Goal: Information Seeking & Learning: Learn about a topic

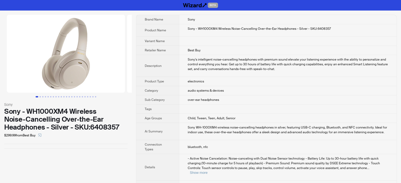
click at [201, 96] on td "over-ear headphones" at bounding box center [288, 100] width 218 height 9
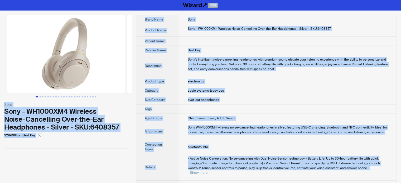
type textarea "**********"
click at [216, 31] on td "Sony - WH1000XM4 Wireless Noise-Cancelling Over-the-Ear Headphones - Silver - S…" at bounding box center [288, 30] width 218 height 12
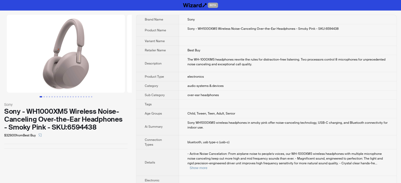
click at [240, 91] on td "over-ear headphones" at bounding box center [288, 95] width 218 height 9
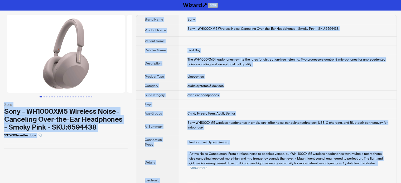
type textarea "**********"
click at [220, 26] on td "Sony - WH1000XM5 Wireless Noise-Canceling Over-the-Ear Headphones - Smoky Pink …" at bounding box center [288, 30] width 218 height 12
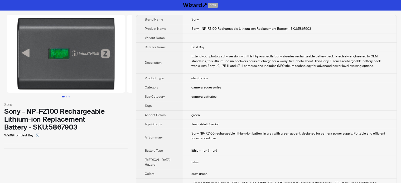
click at [195, 93] on td "camera batteries" at bounding box center [290, 96] width 214 height 9
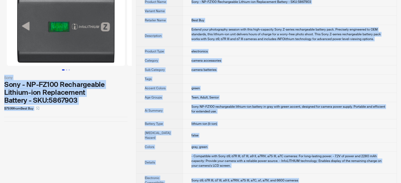
scroll to position [53, 0]
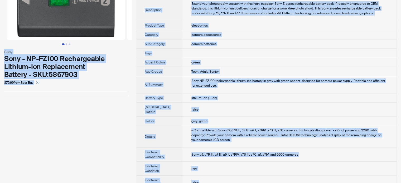
type textarea "**********"
click at [183, 77] on td "Sony NP-FZ100 rechargeable lithium-ion battery in gray with green accent, desig…" at bounding box center [290, 85] width 214 height 17
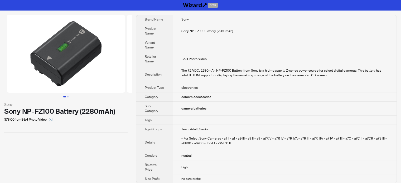
click at [239, 81] on td "The 7.2 VDC, 2280mAh NP-FZ100 Battery from Sony is a high-capacity Z-series pow…" at bounding box center [285, 74] width 224 height 17
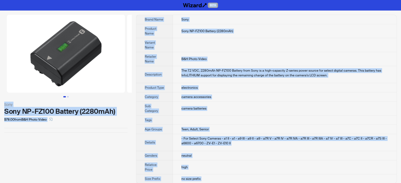
type textarea "**********"
click at [221, 78] on td "The 7.2 VDC, 2280mAh NP-FZ100 Battery from Sony is a high-capacity Z-series pow…" at bounding box center [285, 74] width 224 height 17
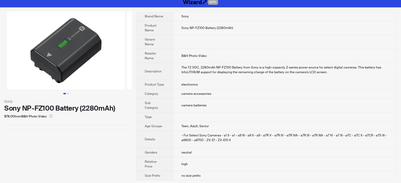
scroll to position [4, 0]
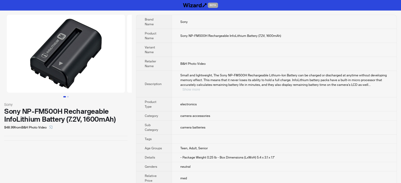
click at [200, 88] on button "Show more" at bounding box center [192, 90] width 18 height 4
click at [174, 72] on td "Small and lightweight, The Sony NP-FM500H Rechargeable Lithium-Ion Battery can …" at bounding box center [283, 84] width 225 height 27
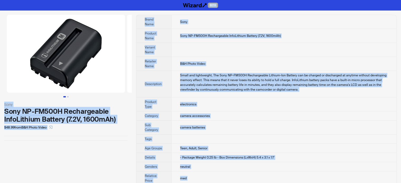
type textarea "**********"
click at [201, 35] on span "Sony NP-FM500H Rechargeable InfoLithium Battery (7.2V, 1600mAh)" at bounding box center [230, 36] width 101 height 4
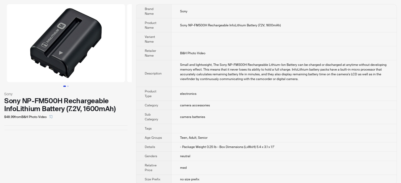
scroll to position [15, 0]
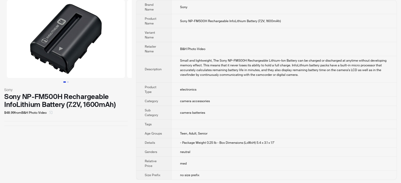
click at [51, 113] on icon "select" at bounding box center [50, 112] width 3 height 3
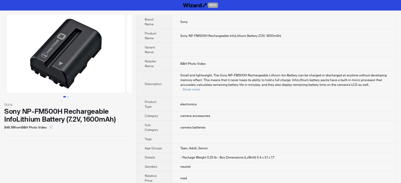
scroll to position [10, 0]
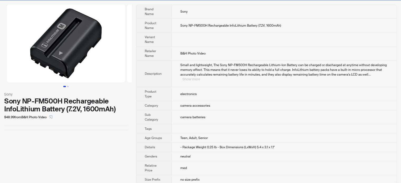
click at [200, 77] on button "Show more" at bounding box center [192, 79] width 18 height 4
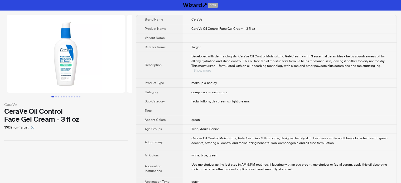
click at [211, 69] on button "Show more" at bounding box center [203, 71] width 18 height 4
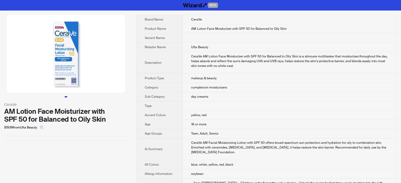
click at [194, 98] on span "day creams" at bounding box center [199, 97] width 17 height 4
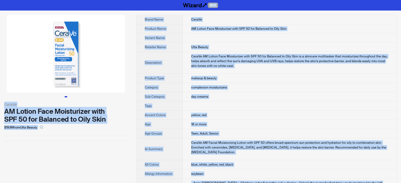
type textarea "**********"
click at [151, 78] on span "Product Type" at bounding box center [154, 78] width 19 height 4
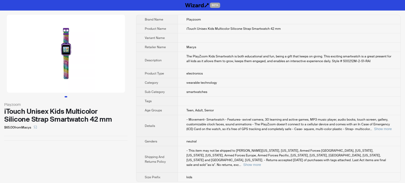
click at [235, 75] on td "electronics" at bounding box center [289, 73] width 223 height 9
drag, startPoint x: 208, startPoint y: 29, endPoint x: 213, endPoint y: 29, distance: 5.0
type textarea "****"
click at [213, 29] on span "iTouch Unisex Kids Multicolor Silicone Strap Smartwatch 42 mm" at bounding box center [234, 29] width 94 height 4
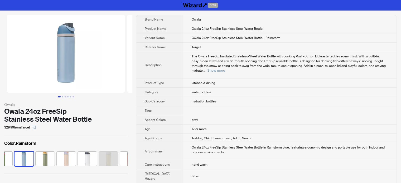
scroll to position [0, 267]
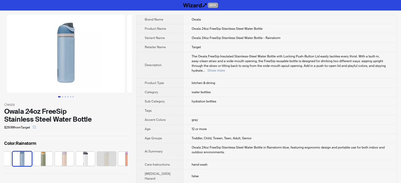
click at [192, 62] on span "The Owala FreeSip Insulated Stainless-Steel Water Bottle with Locking Push-Butt…" at bounding box center [289, 63] width 194 height 18
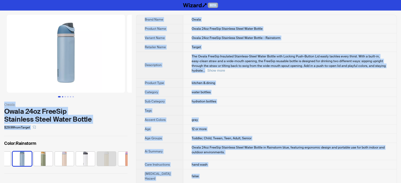
type textarea "**********"
click at [62, 96] on button "Go to slide 2" at bounding box center [62, 96] width 1 height 1
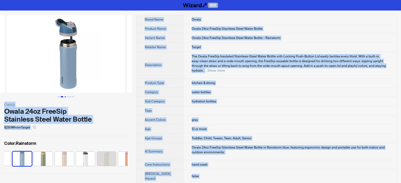
click at [65, 96] on button "Go to slide 3" at bounding box center [65, 96] width 1 height 1
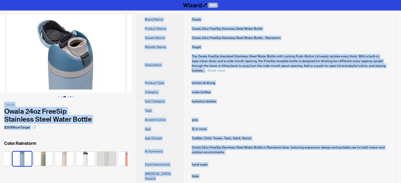
click at [70, 96] on button "Go to slide 5" at bounding box center [70, 96] width 1 height 1
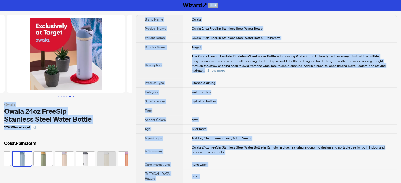
click at [73, 96] on button "Go to slide 6" at bounding box center [73, 96] width 1 height 1
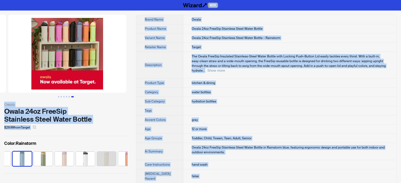
scroll to position [0, 602]
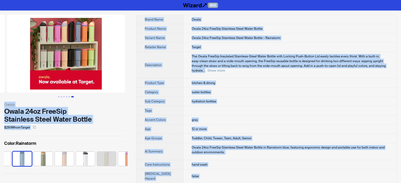
click at [254, 72] on td "The Owala FreeSip Insulated Stainless-Steel Water Bottle with Locking Push-Butt…" at bounding box center [289, 65] width 213 height 27
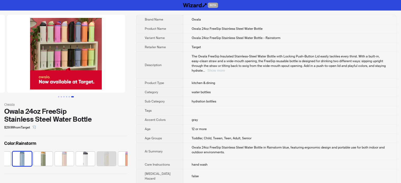
click at [225, 69] on button "Show more" at bounding box center [216, 71] width 18 height 4
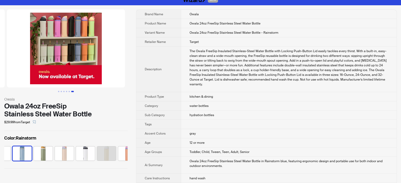
scroll to position [0, 0]
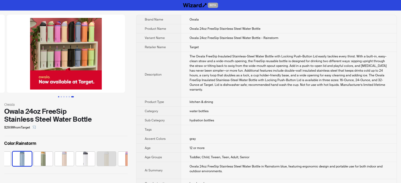
click at [59, 97] on button "Go to slide 1" at bounding box center [58, 96] width 1 height 1
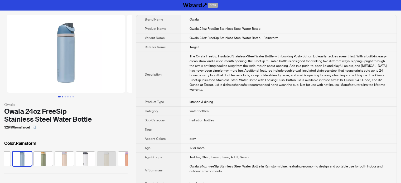
click at [61, 97] on button "Go to slide 1" at bounding box center [59, 96] width 3 height 1
click at [63, 96] on button "Go to slide 2" at bounding box center [62, 96] width 1 height 1
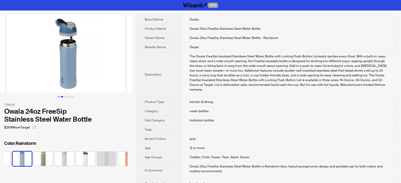
click at [59, 97] on button "Go to slide 1" at bounding box center [58, 96] width 1 height 1
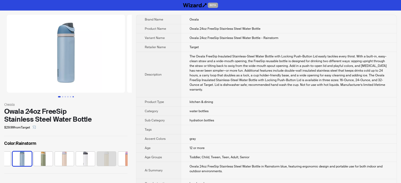
click at [73, 97] on button "Go to slide 6" at bounding box center [73, 96] width 1 height 1
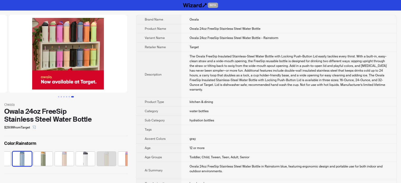
scroll to position [0, 602]
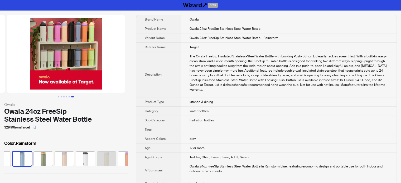
click at [73, 31] on img at bounding box center [66, 54] width 118 height 78
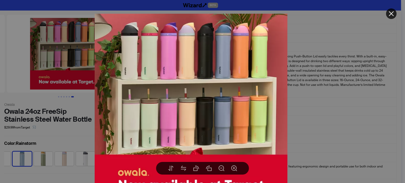
click at [350, 34] on div at bounding box center [202, 91] width 405 height 183
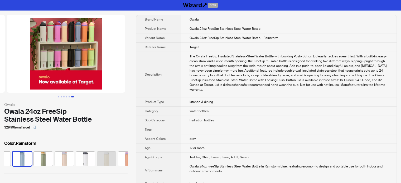
click at [72, 49] on img at bounding box center [66, 54] width 118 height 78
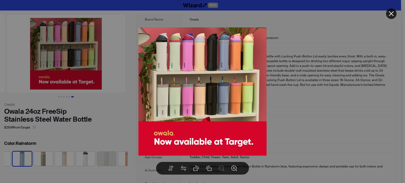
click at [374, 57] on div at bounding box center [202, 91] width 405 height 183
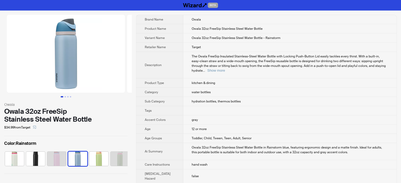
scroll to position [0, 56]
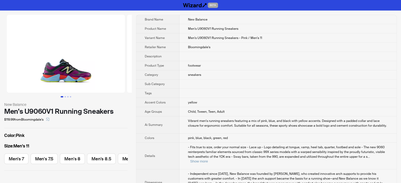
scroll to position [0, 221]
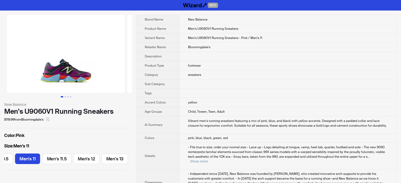
click at [194, 99] on td "yellow" at bounding box center [288, 102] width 217 height 9
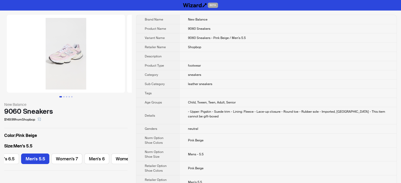
scroll to position [0, 179]
drag, startPoint x: 188, startPoint y: 30, endPoint x: 196, endPoint y: 29, distance: 7.9
type textarea "****"
click at [196, 29] on span "9060 Sneakers" at bounding box center [199, 29] width 22 height 4
copy span "9060"
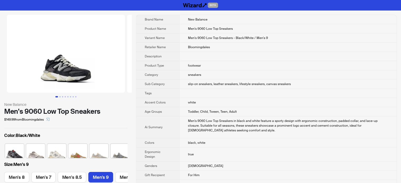
scroll to position [0, 24]
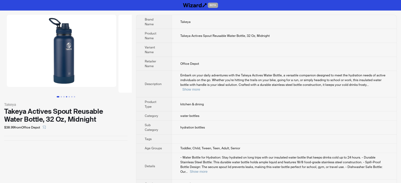
click at [66, 97] on button "Go to slide 4" at bounding box center [66, 96] width 1 height 1
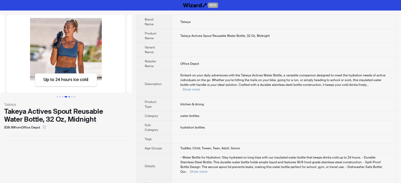
click at [69, 96] on button "Go to slide 5" at bounding box center [69, 96] width 1 height 1
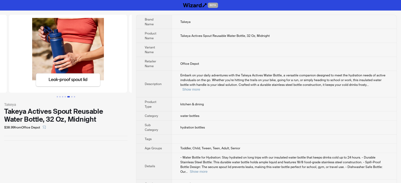
scroll to position [0, 473]
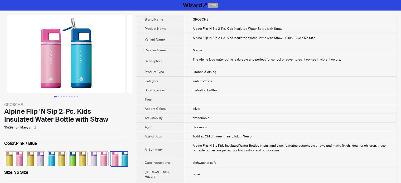
scroll to position [0, 45]
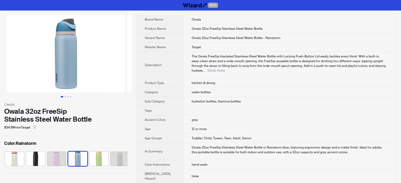
scroll to position [0, 56]
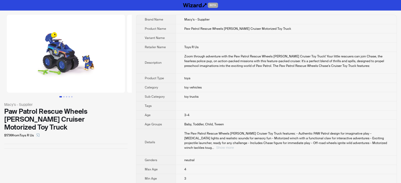
click at [234, 146] on button "Show more" at bounding box center [225, 148] width 18 height 4
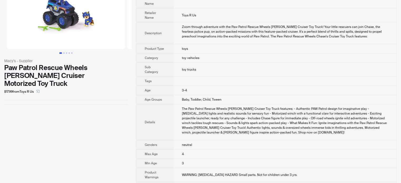
scroll to position [77, 0]
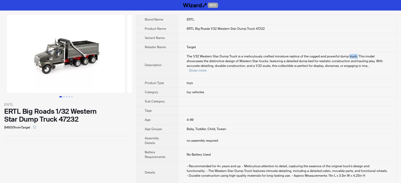
drag, startPoint x: 351, startPoint y: 55, endPoint x: 356, endPoint y: 55, distance: 5.0
type textarea "******"
click at [356, 55] on span "The 1/32 Western Star Dump Truck is a meticulously crafted miniature replica of…" at bounding box center [285, 61] width 196 height 14
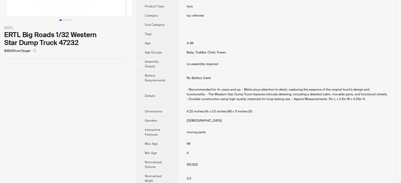
scroll to position [9, 0]
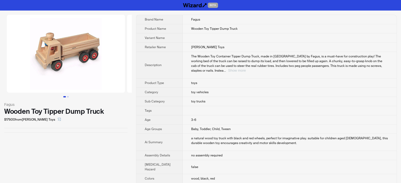
click at [246, 69] on button "Show more" at bounding box center [237, 71] width 18 height 4
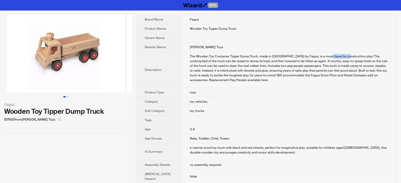
drag, startPoint x: 318, startPoint y: 65, endPoint x: 337, endPoint y: 65, distance: 18.7
type textarea "**********"
click at [337, 65] on div "The Wooden Toy Container Tipper Dump Truck, made in [GEOGRAPHIC_DATA] by Fagus,…" at bounding box center [289, 68] width 198 height 28
copy div "construction"
click at [68, 96] on button "Go to slide 2" at bounding box center [67, 96] width 1 height 1
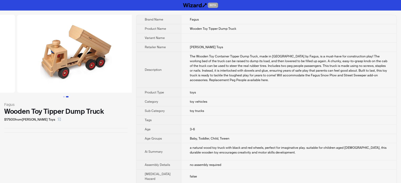
scroll to position [0, 120]
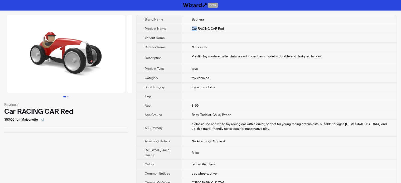
drag, startPoint x: 190, startPoint y: 29, endPoint x: 177, endPoint y: 29, distance: 12.9
type textarea "***"
click at [183, 29] on td "Car RACING CAR Red" at bounding box center [289, 28] width 213 height 9
copy span "Car"
click at [70, 96] on div at bounding box center [66, 56] width 132 height 83
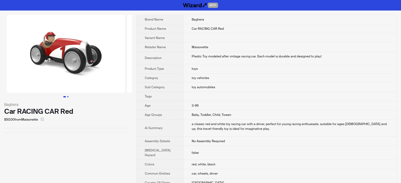
click at [68, 96] on button "Go to slide 2" at bounding box center [67, 96] width 1 height 1
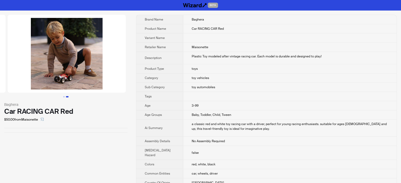
scroll to position [0, 120]
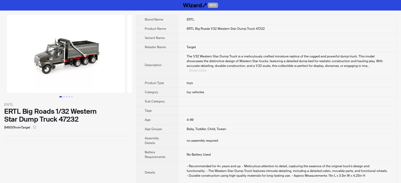
click at [207, 69] on button "Show more" at bounding box center [198, 71] width 18 height 4
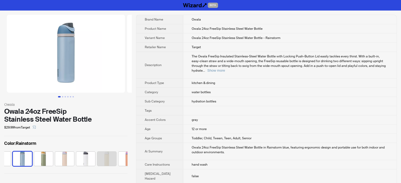
scroll to position [0, 267]
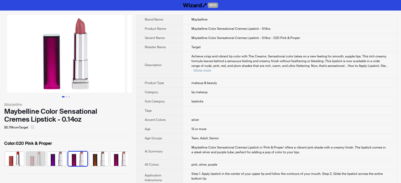
scroll to position [0, 3]
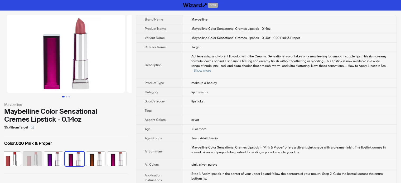
click at [206, 88] on td "lip makeup" at bounding box center [290, 92] width 214 height 9
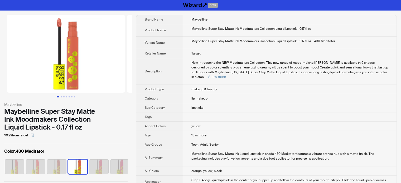
scroll to position [0, 45]
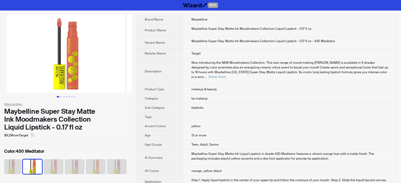
drag, startPoint x: 197, startPoint y: 97, endPoint x: 191, endPoint y: 112, distance: 15.5
type textarea "*"
click at [195, 97] on td "lip makeup" at bounding box center [290, 98] width 214 height 9
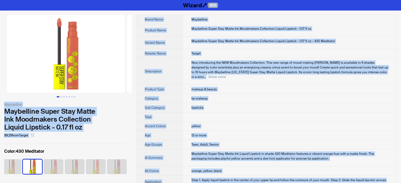
copy span "e"
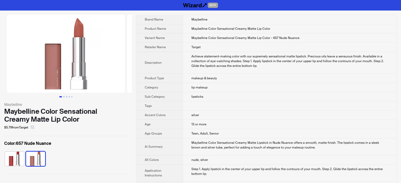
click at [216, 74] on td "makeup & beauty" at bounding box center [290, 78] width 214 height 9
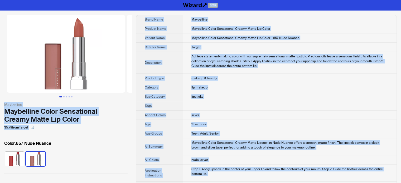
copy body "BETA Maybelline Maybelline Color Sensational Creamy Matte Lip Color $5.79 from …"
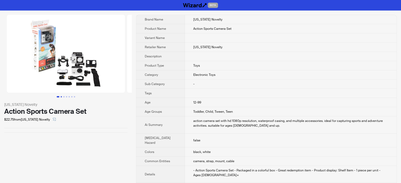
click at [61, 96] on button "Go to slide 2" at bounding box center [61, 96] width 1 height 1
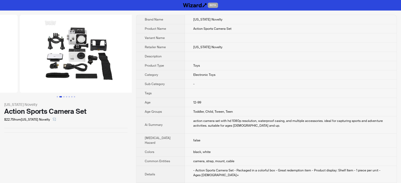
scroll to position [0, 120]
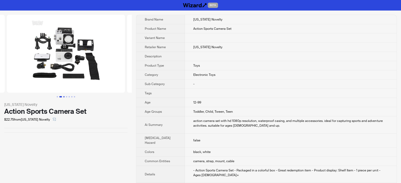
click at [64, 96] on button "Go to slide 3" at bounding box center [63, 96] width 1 height 1
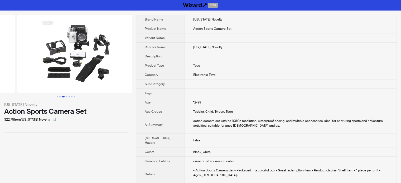
scroll to position [0, 241]
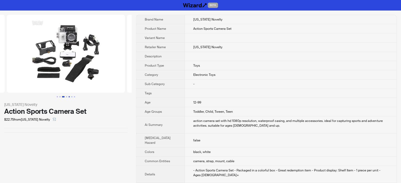
click at [69, 97] on button "Go to slide 5" at bounding box center [69, 96] width 1 height 1
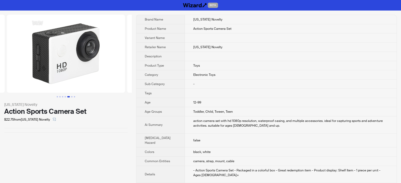
scroll to position [26, 0]
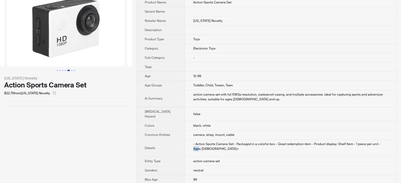
drag, startPoint x: 373, startPoint y: 138, endPoint x: 380, endPoint y: 138, distance: 7.1
type textarea "***"
click at [380, 142] on div "- Action Sports Camera Set - Packaged in a colorful box - Great redemption item…" at bounding box center [290, 146] width 195 height 9
copy div "Age"
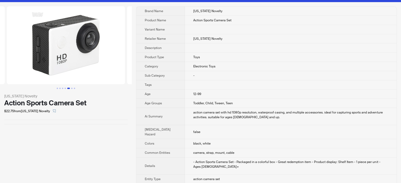
scroll to position [0, 0]
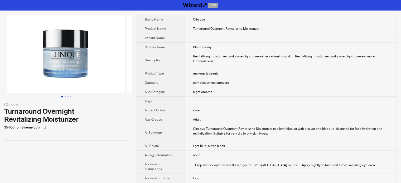
scroll to position [226, 0]
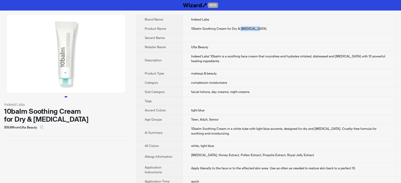
drag, startPoint x: 235, startPoint y: 29, endPoint x: 248, endPoint y: 29, distance: 13.2
type textarea "*********"
click at [248, 29] on span "10balm Soothing Cream for Dry & Sensitive Skin" at bounding box center [228, 29] width 75 height 4
copy span "Sensitive"
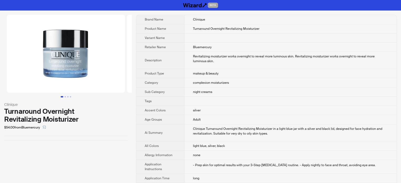
scroll to position [226, 0]
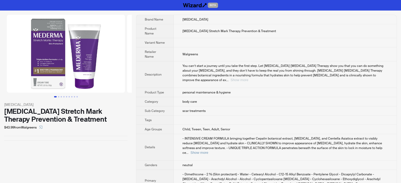
click at [248, 78] on button "Show more" at bounding box center [240, 80] width 18 height 4
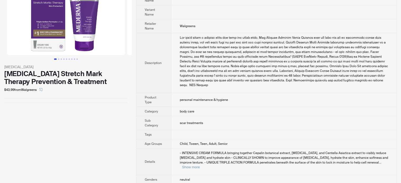
scroll to position [118, 0]
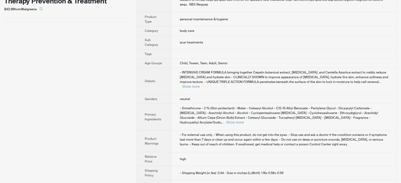
click at [208, 112] on span "- Dimethicone - 2 % (Skin protectant) - Water - Cetearyl Alcohol - C12-15 Alkyl…" at bounding box center [279, 115] width 198 height 18
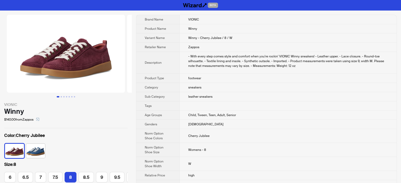
scroll to position [0, 26]
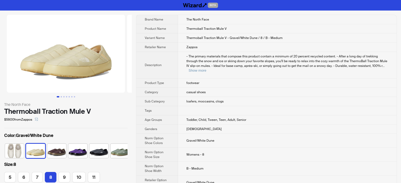
scroll to position [0, 3]
